Goal: Task Accomplishment & Management: Use online tool/utility

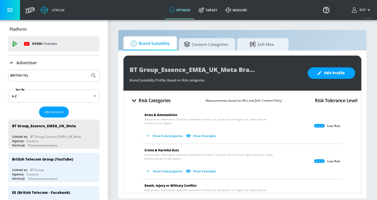
scroll to position [77, 0]
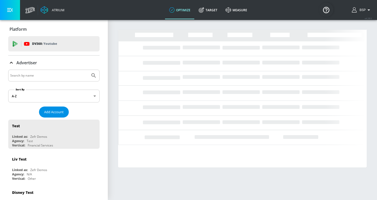
click at [55, 113] on span "Add Account" at bounding box center [53, 112] width 19 height 6
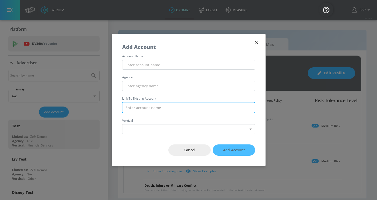
click at [144, 107] on input "text" at bounding box center [188, 107] width 133 height 11
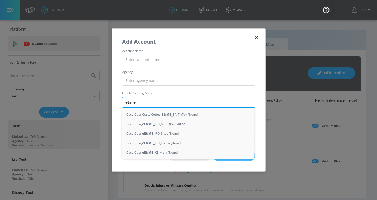
type input "e&me_k"
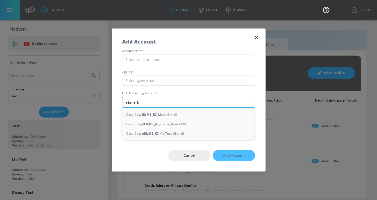
type input "e&me_kz"
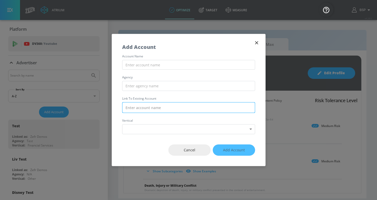
type input "w"
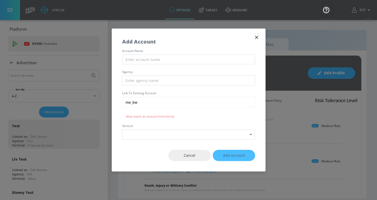
type input "me_kw"
click at [257, 36] on icon "button" at bounding box center [257, 38] width 6 height 6
